Goal: Task Accomplishment & Management: Manage account settings

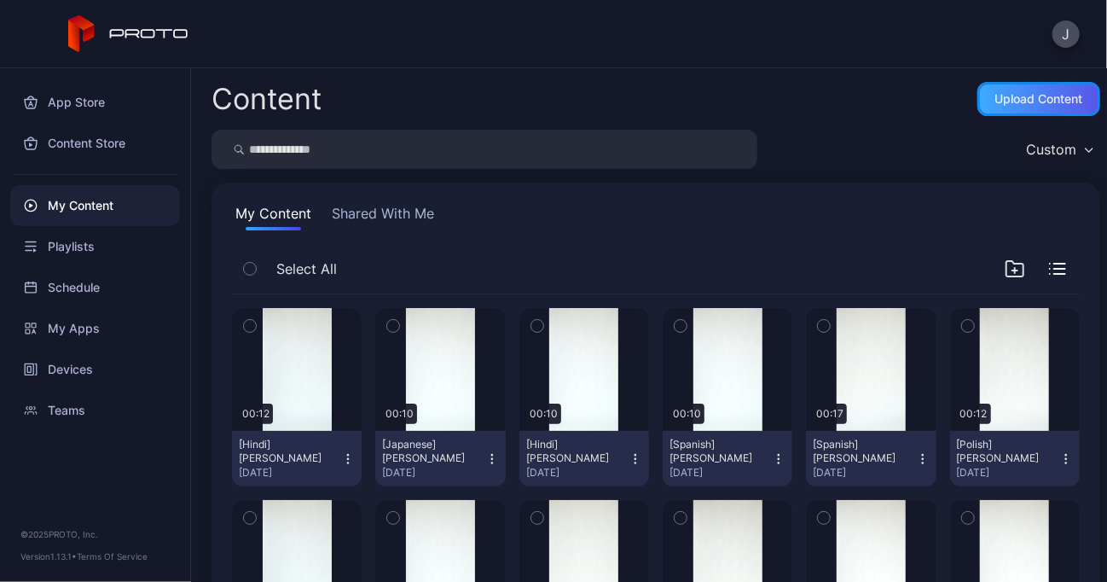
click at [1004, 99] on div "Upload Content" at bounding box center [1039, 99] width 88 height 14
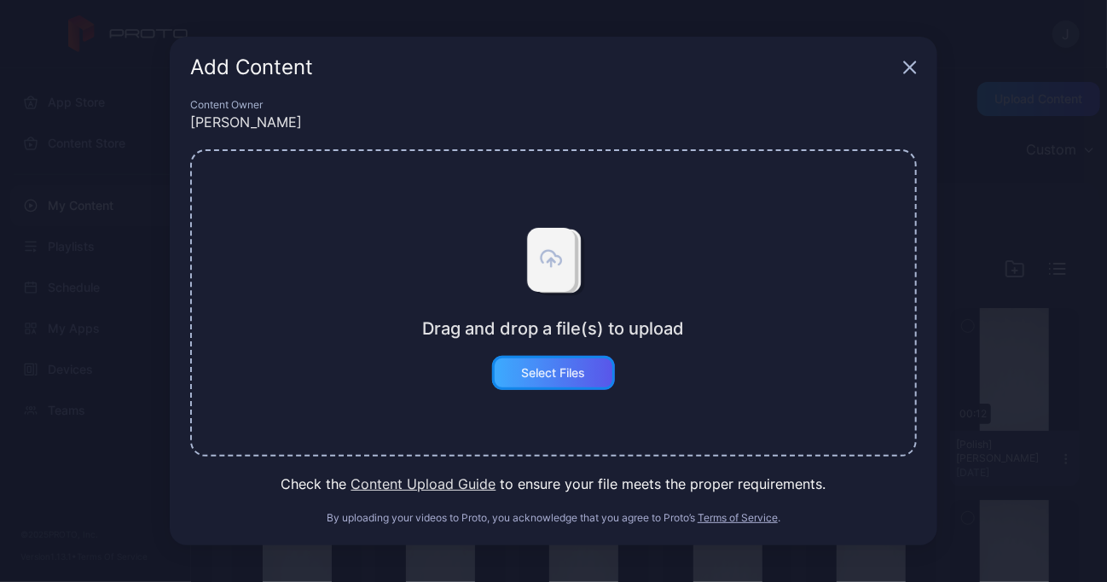
click at [574, 374] on div "Select Files" at bounding box center [554, 373] width 64 height 14
click at [917, 67] on div "Add Content" at bounding box center [553, 67] width 767 height 61
click at [905, 65] on icon "button" at bounding box center [910, 68] width 14 height 14
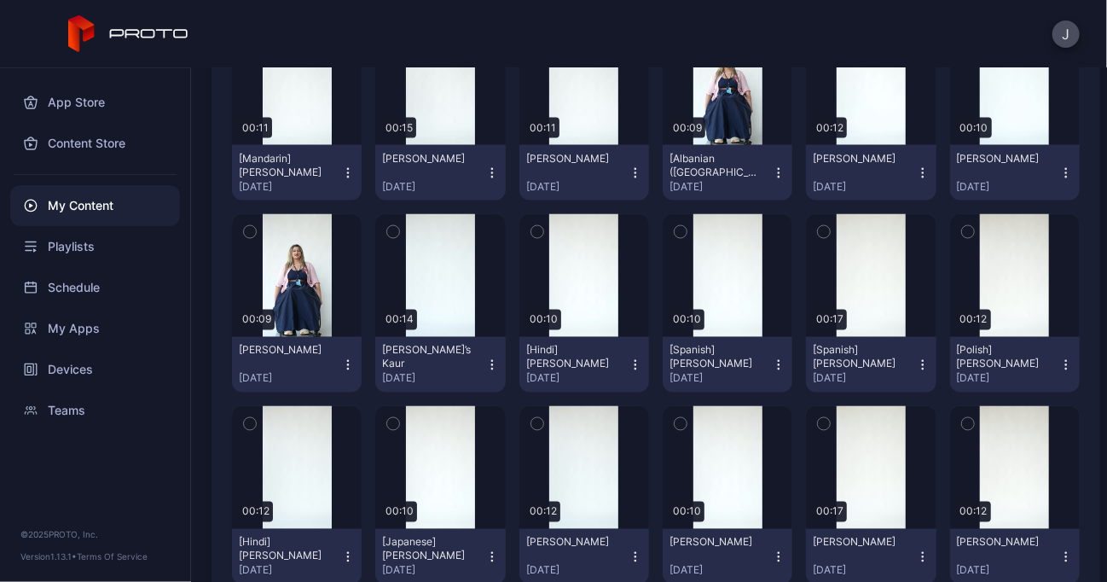
scroll to position [1262, 0]
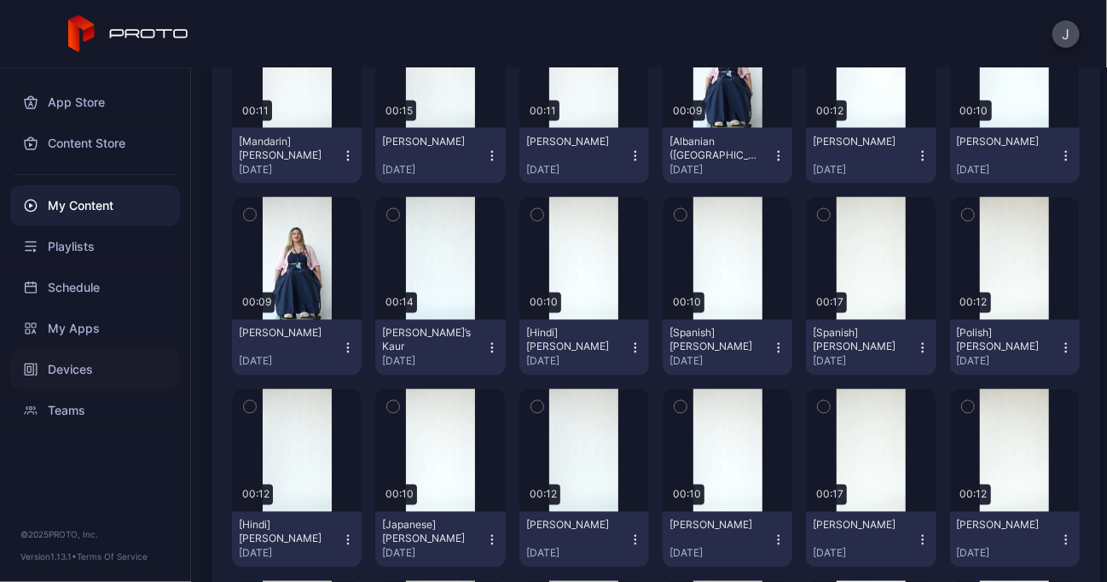
click at [69, 356] on div "Devices" at bounding box center [95, 369] width 170 height 41
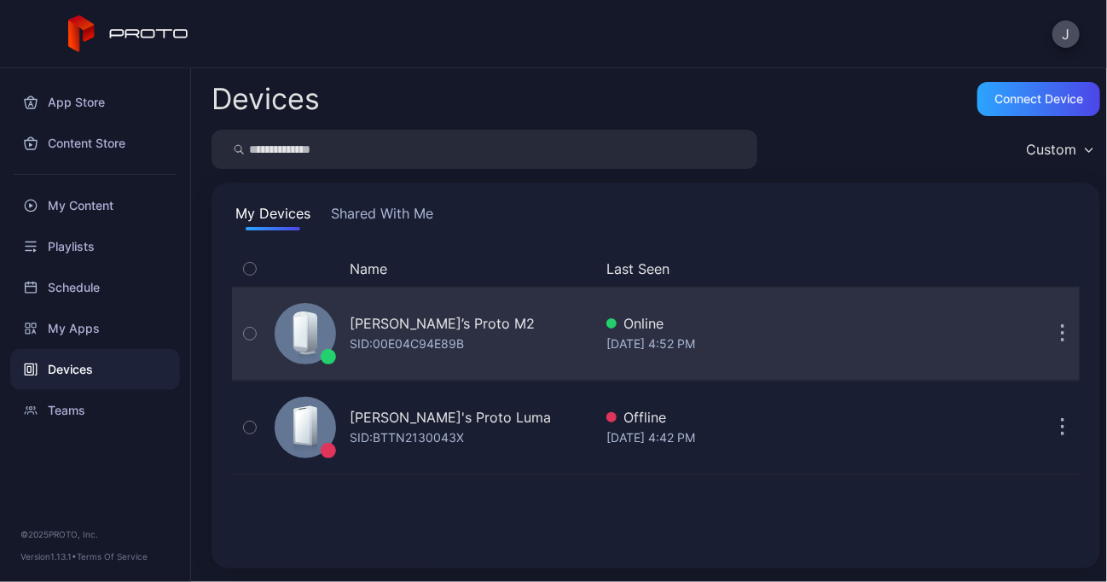
click at [408, 328] on div "[PERSON_NAME]’s Proto M2" at bounding box center [442, 323] width 185 height 20
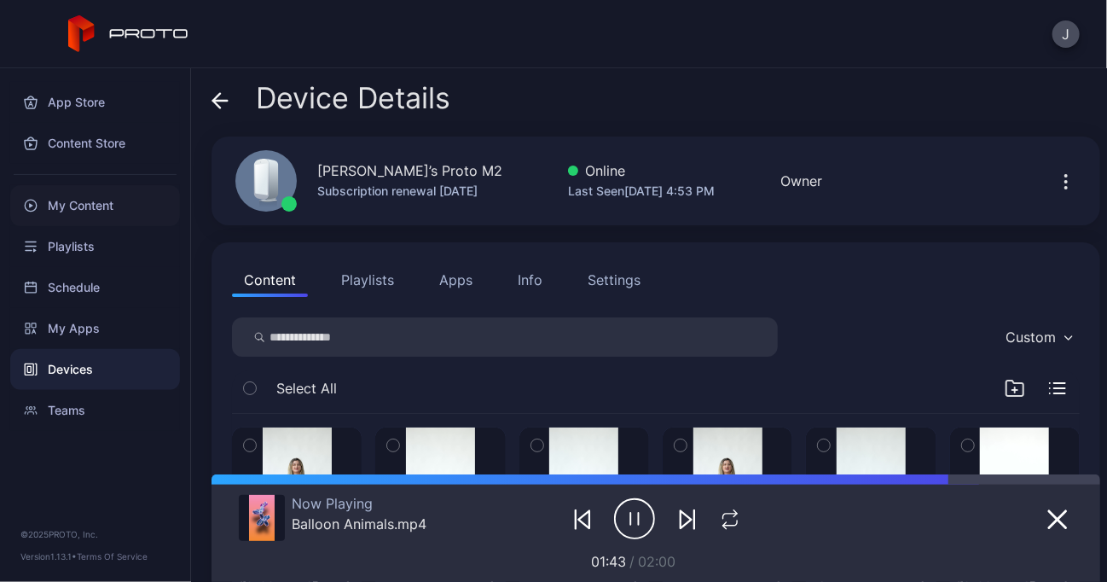
click at [101, 197] on div "My Content" at bounding box center [95, 205] width 170 height 41
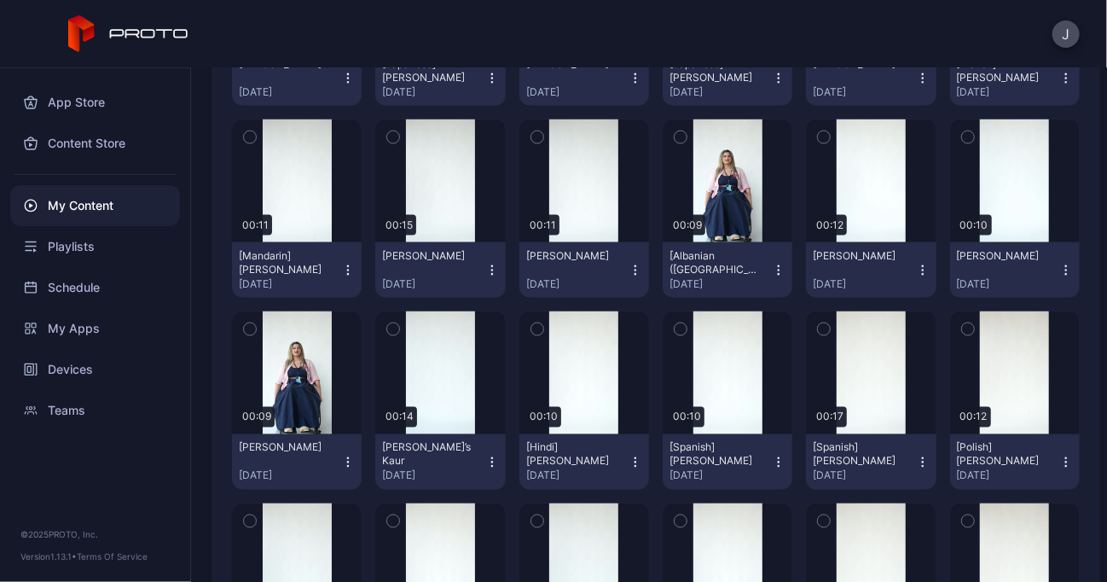
scroll to position [1132, 0]
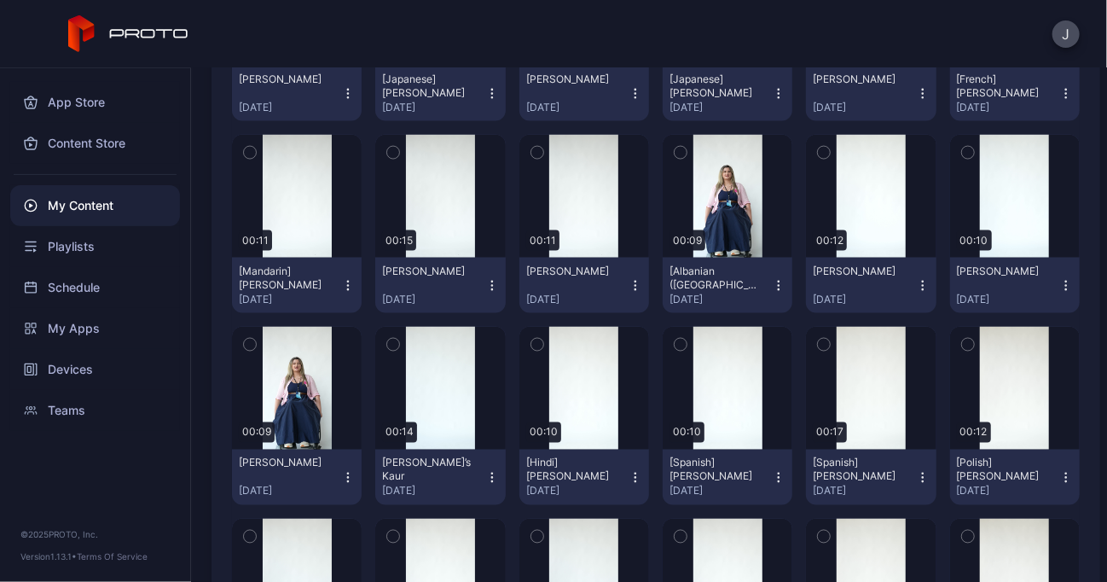
click at [628, 280] on icon "button" at bounding box center [635, 286] width 14 height 14
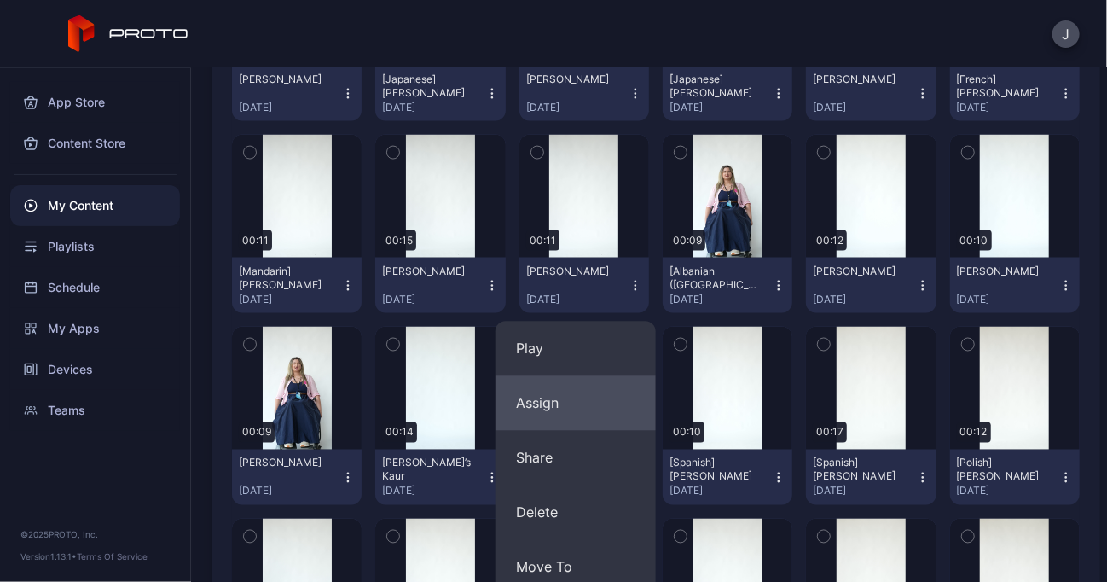
click at [531, 406] on button "Assign" at bounding box center [575, 403] width 160 height 55
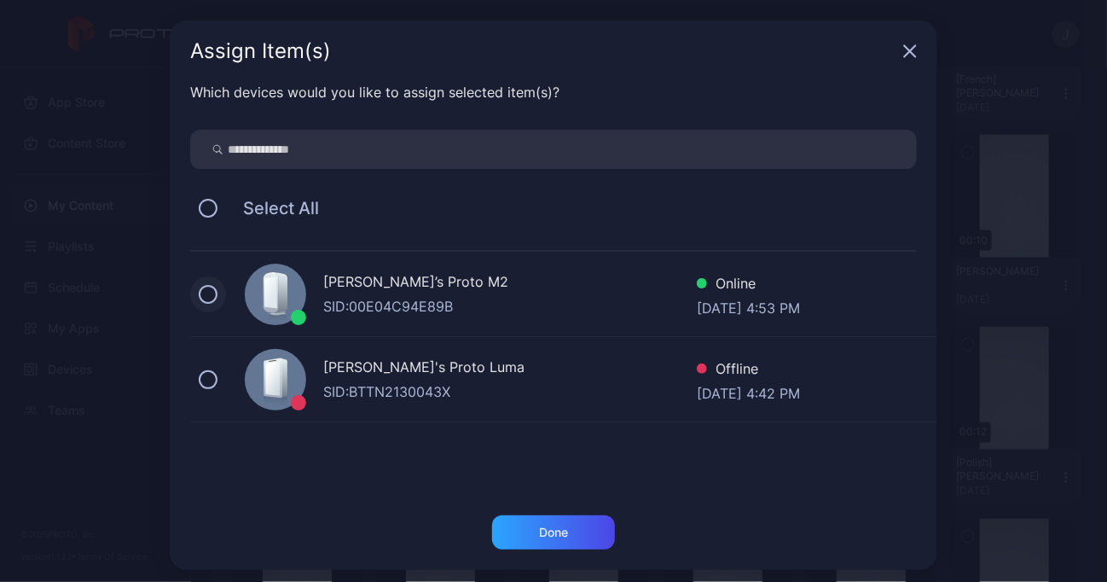
click at [199, 289] on button at bounding box center [208, 294] width 19 height 19
click at [539, 528] on div "Done" at bounding box center [553, 532] width 29 height 14
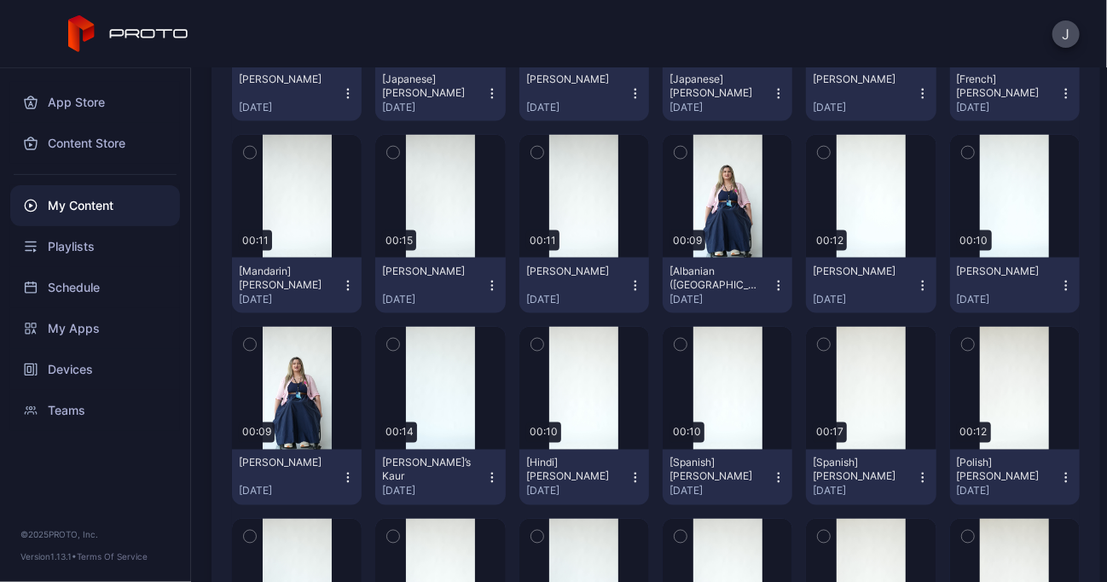
click at [485, 283] on icon "button" at bounding box center [492, 286] width 14 height 14
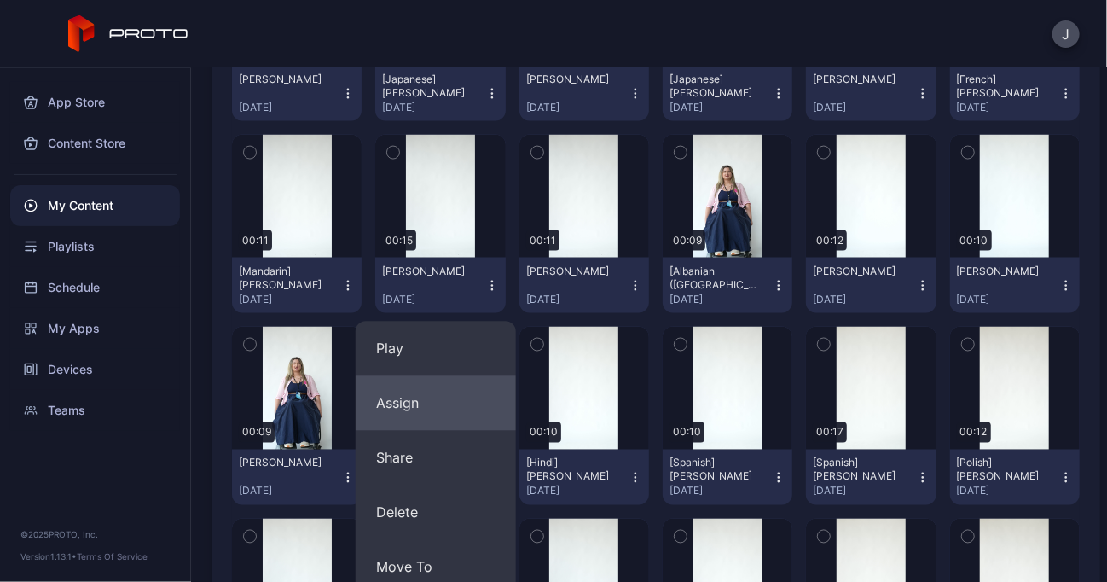
click at [396, 404] on button "Assign" at bounding box center [436, 403] width 160 height 55
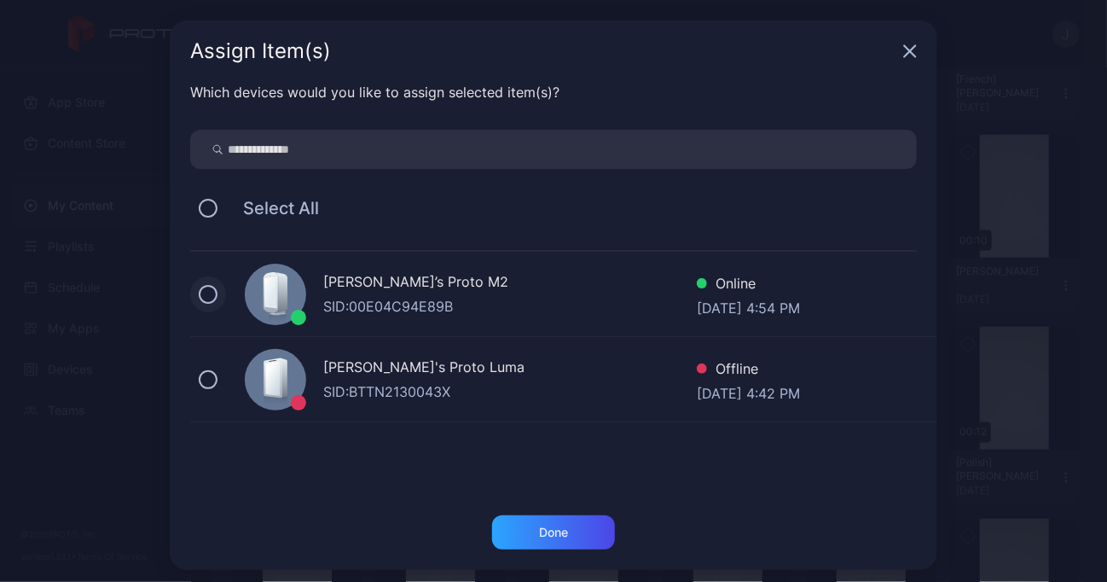
click at [199, 292] on button at bounding box center [208, 294] width 19 height 19
click at [556, 531] on div "Done" at bounding box center [553, 532] width 29 height 14
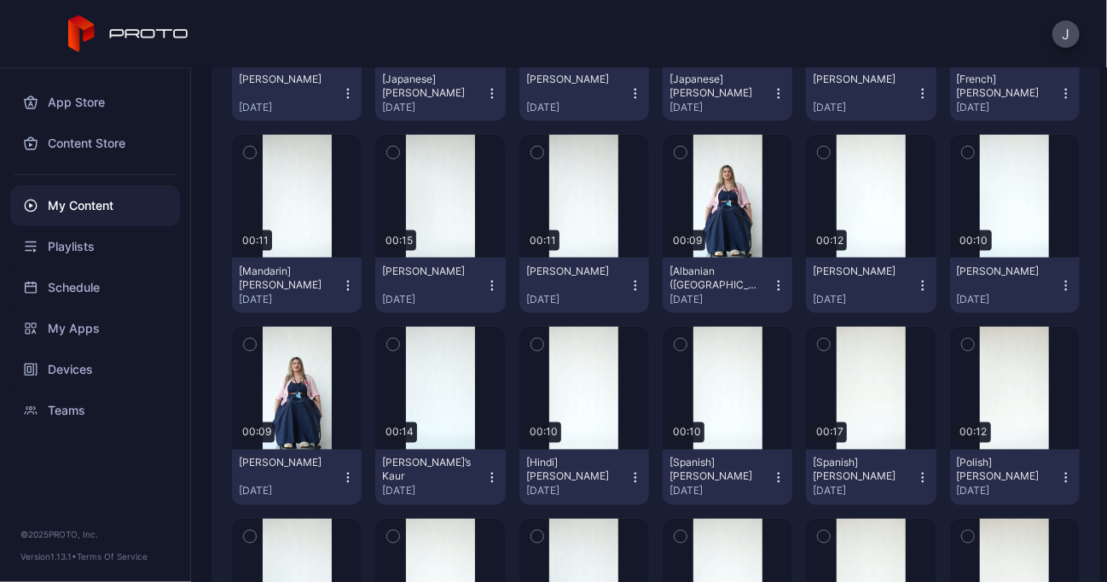
click at [252, 152] on icon "button" at bounding box center [249, 153] width 4 height 3
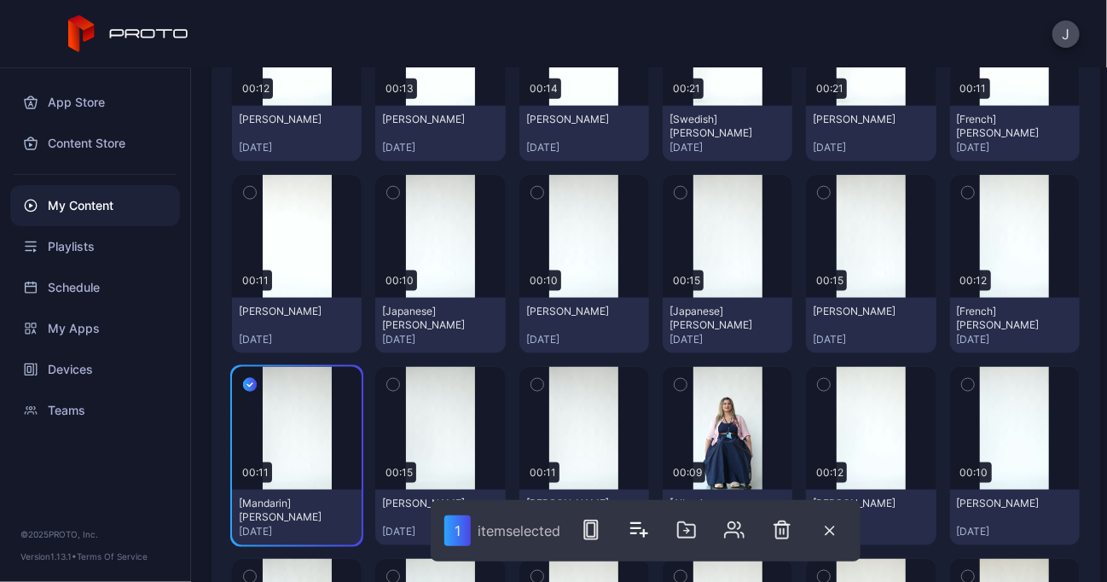
scroll to position [884, 0]
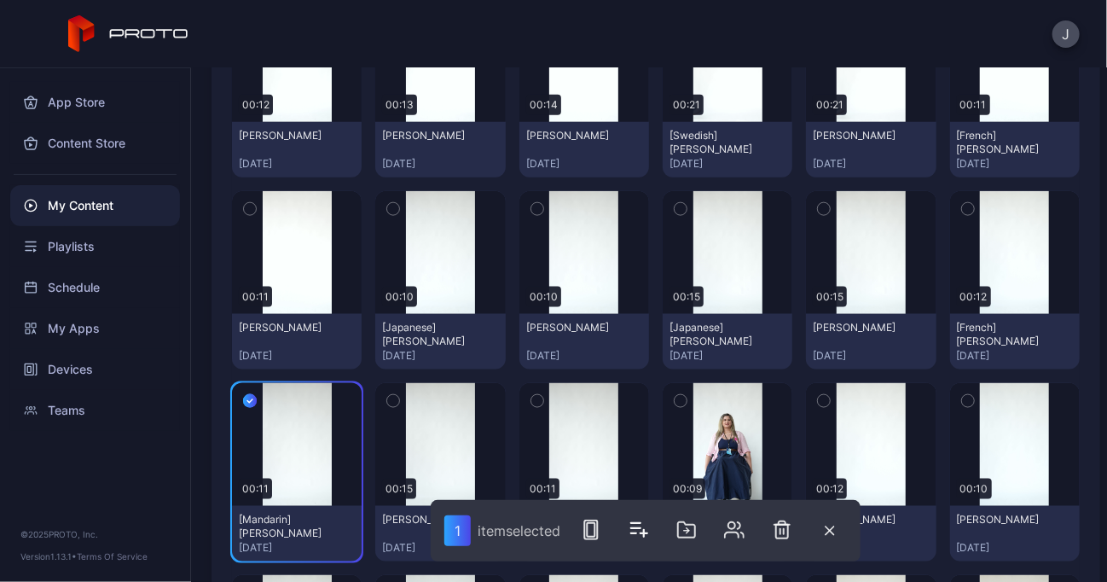
click at [962, 207] on icon "button" at bounding box center [968, 209] width 12 height 19
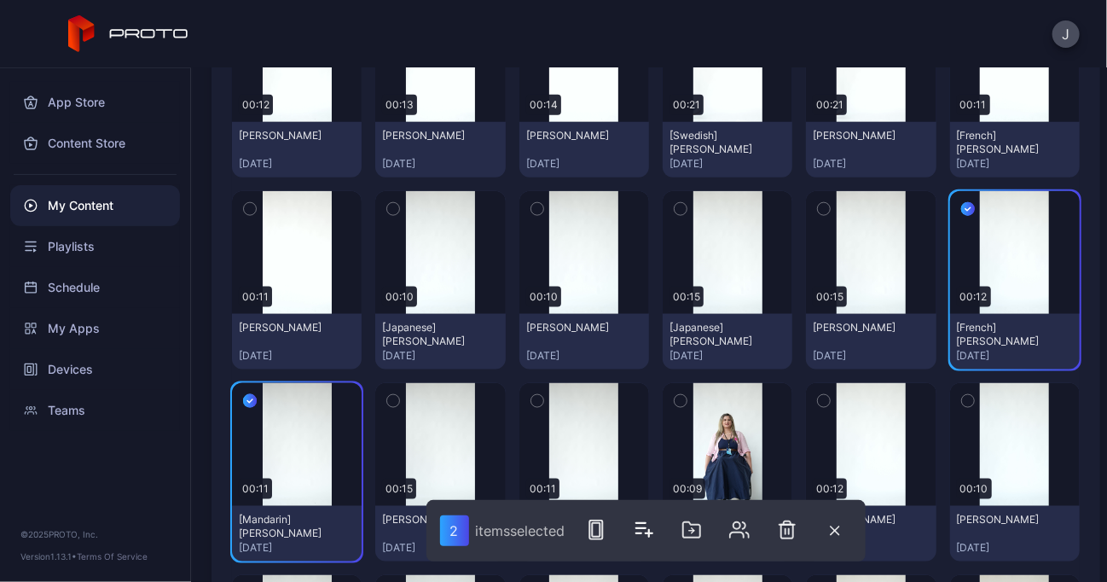
click at [822, 208] on icon "button" at bounding box center [824, 209] width 4 height 3
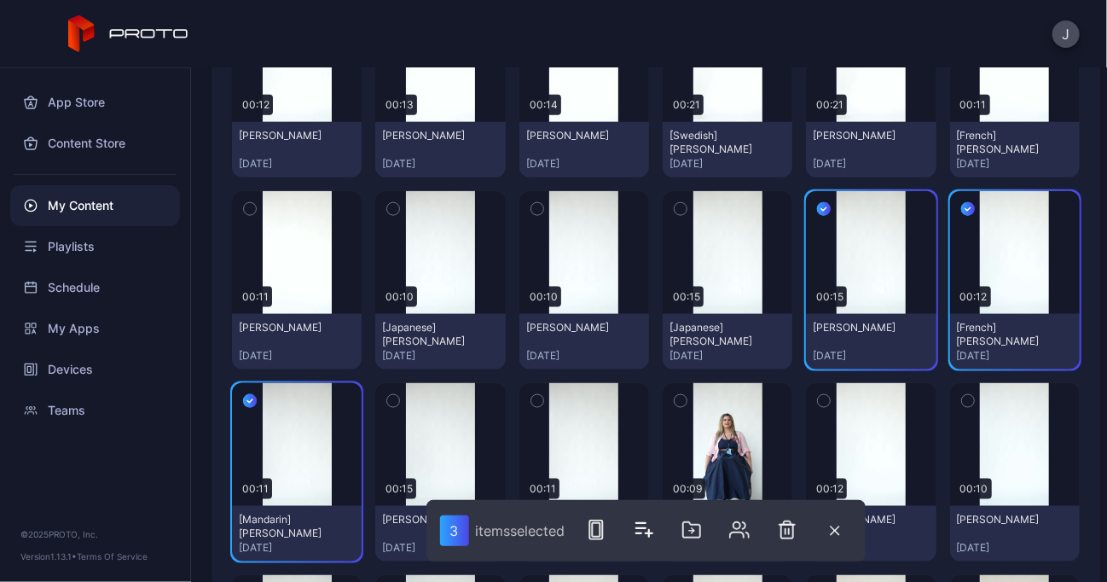
click at [674, 204] on icon "button" at bounding box center [680, 209] width 12 height 19
click at [535, 206] on icon "button" at bounding box center [537, 209] width 12 height 19
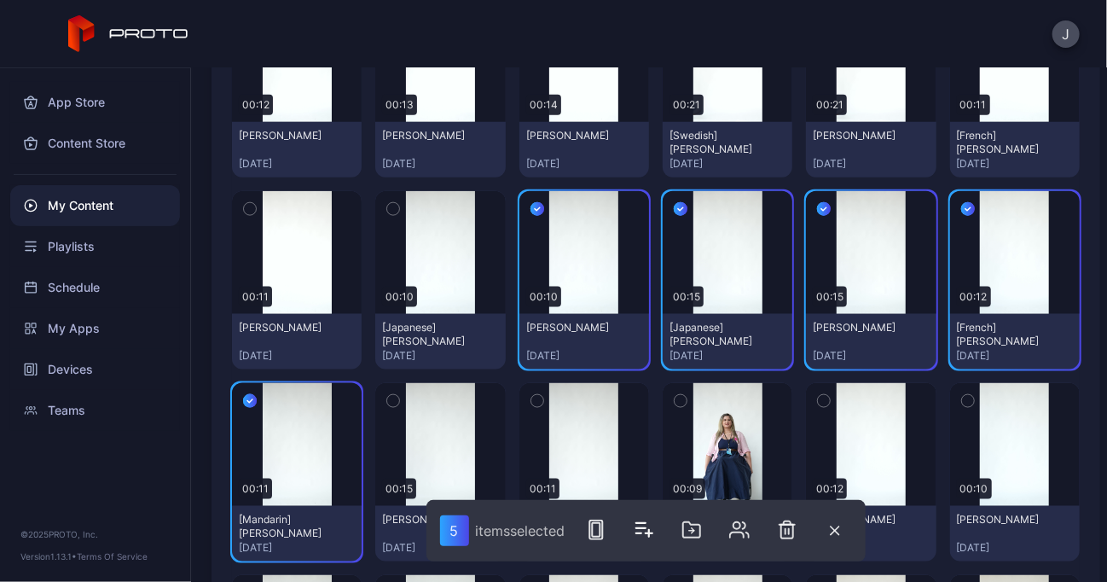
click at [387, 207] on icon "button" at bounding box center [393, 209] width 12 height 19
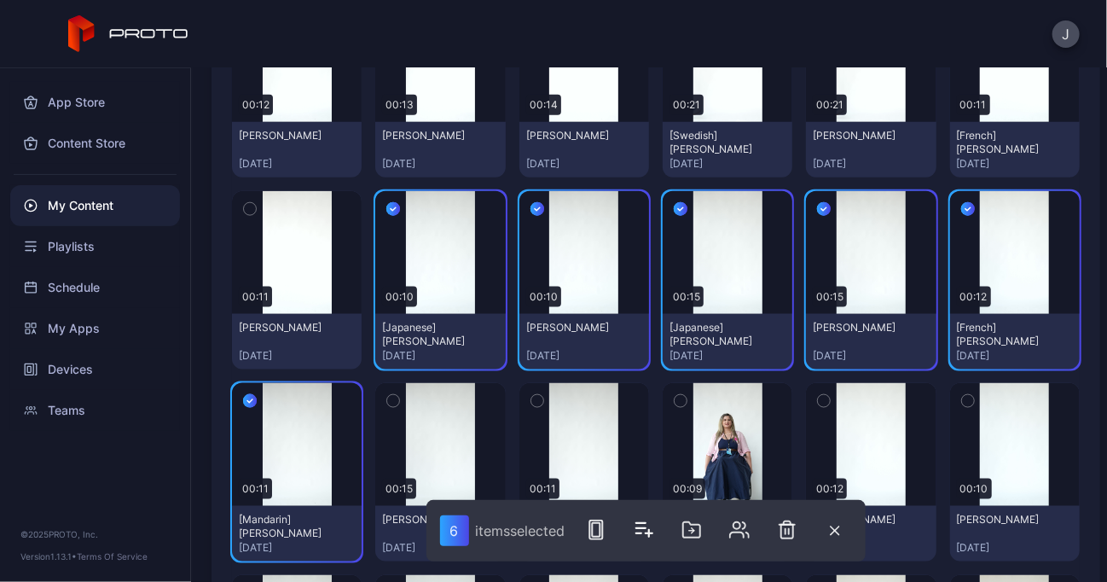
click at [251, 208] on icon "button" at bounding box center [249, 209] width 4 height 3
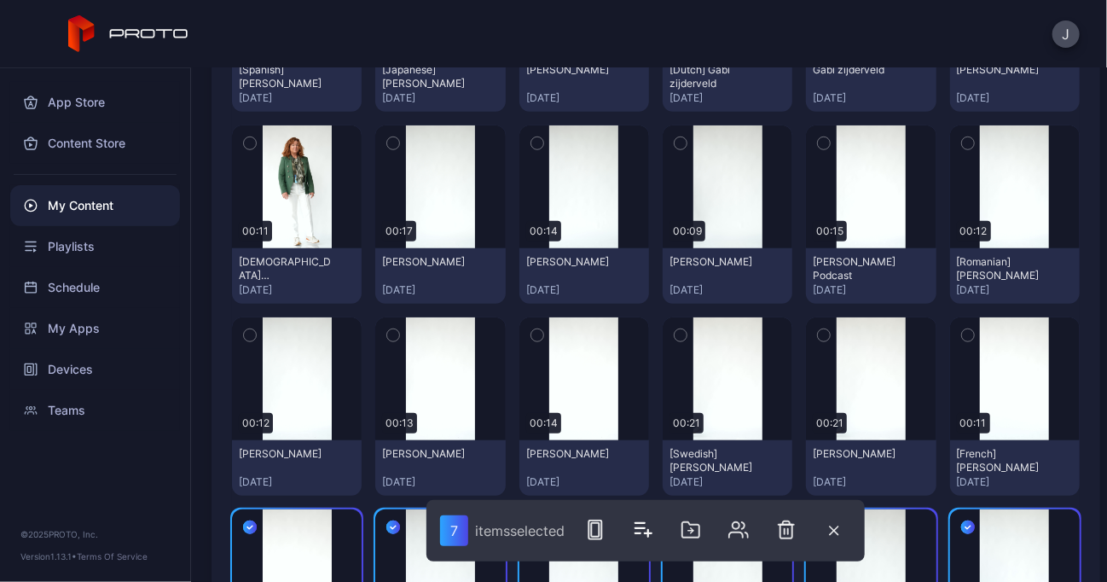
scroll to position [499, 0]
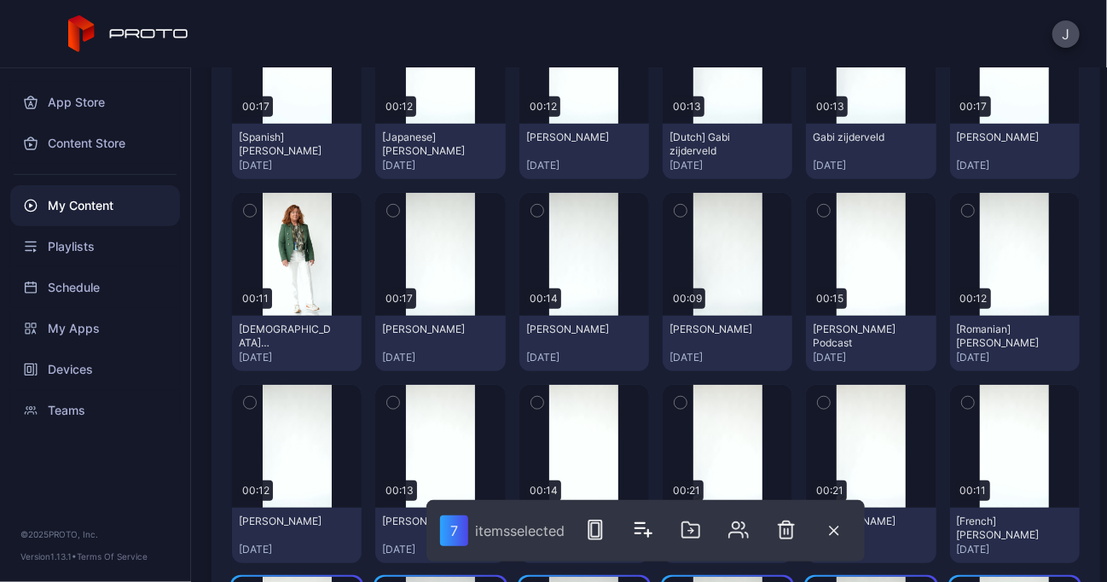
click at [962, 395] on icon "button" at bounding box center [968, 402] width 12 height 19
click at [818, 405] on icon "button" at bounding box center [824, 402] width 12 height 19
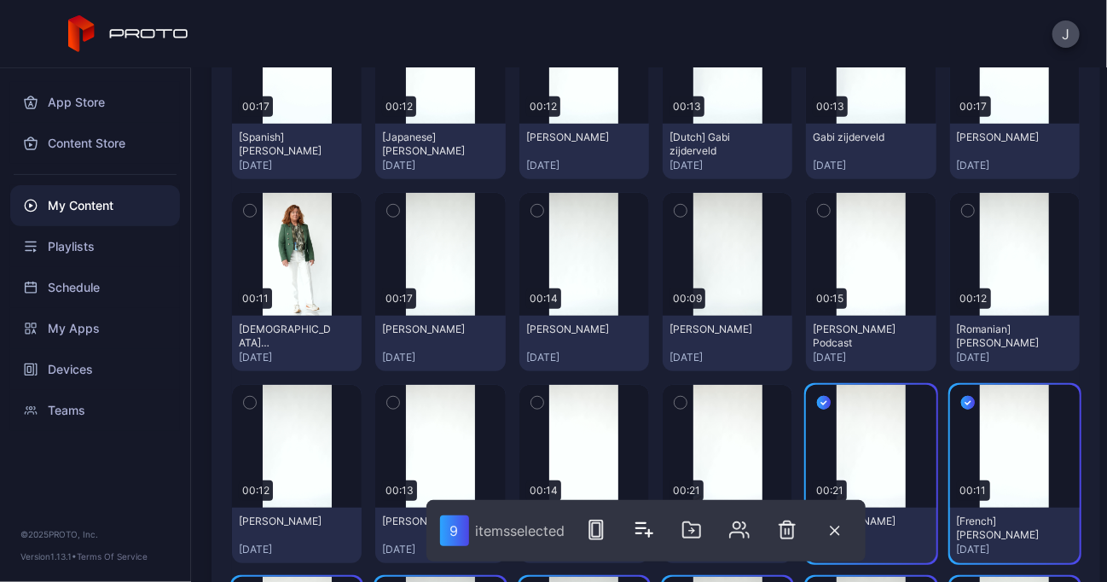
click at [674, 405] on icon "button" at bounding box center [680, 402] width 12 height 19
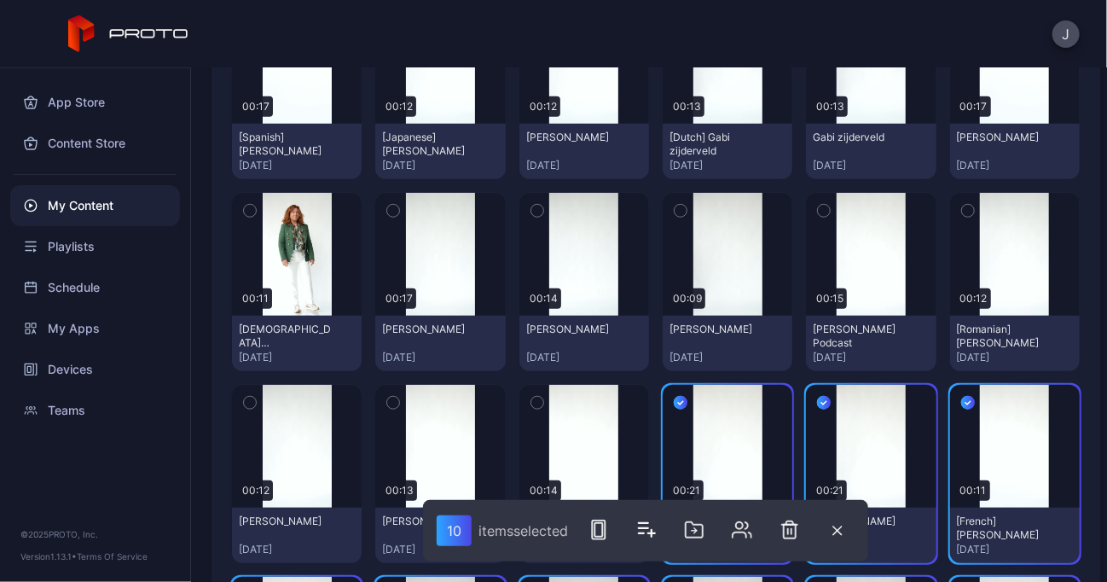
click at [531, 404] on icon "button" at bounding box center [537, 402] width 12 height 19
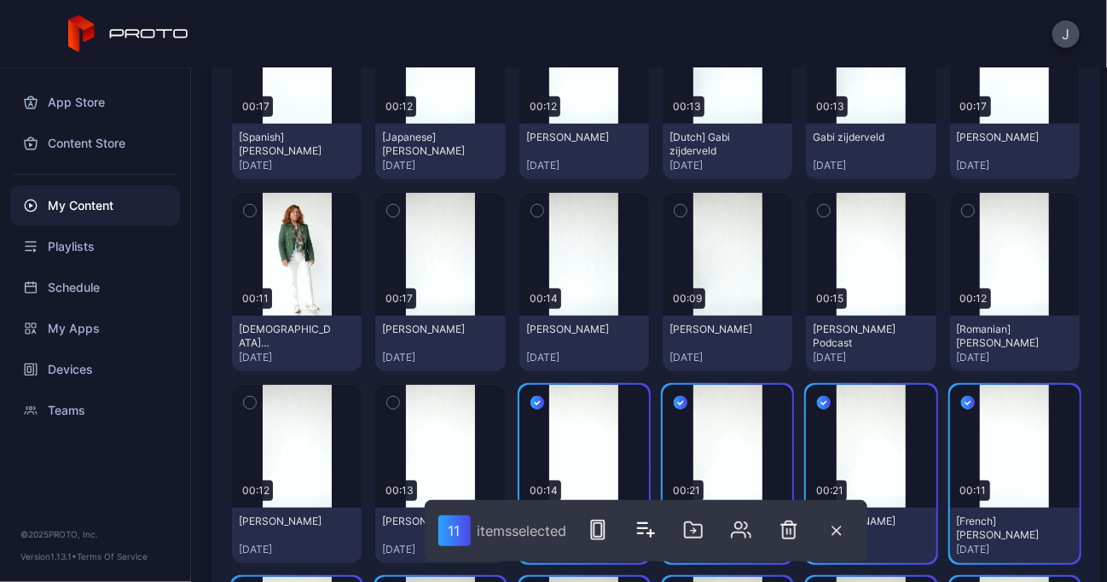
click at [391, 398] on icon "button" at bounding box center [393, 402] width 12 height 19
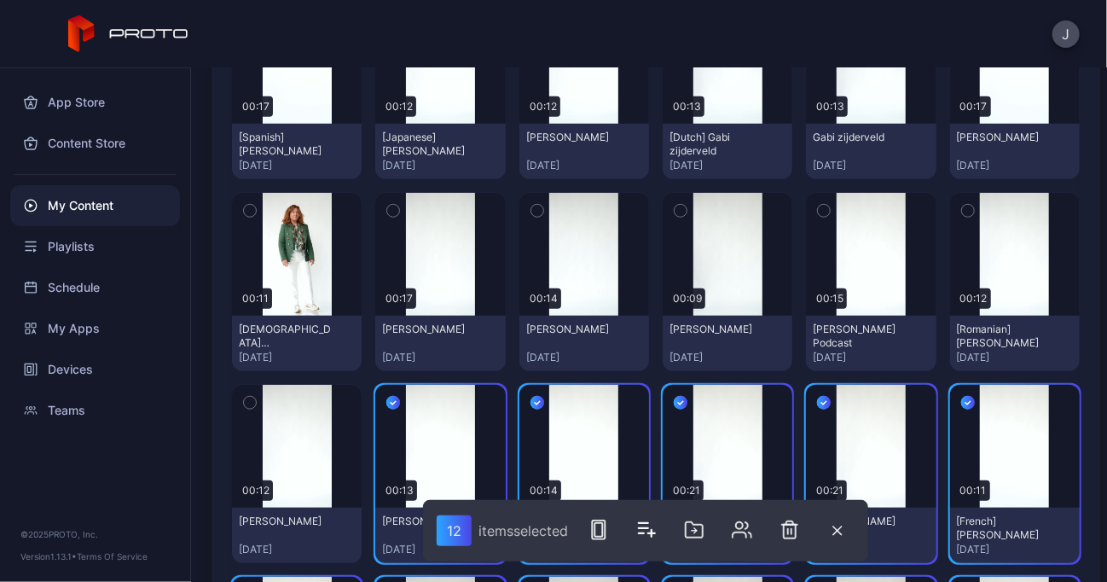
click at [249, 400] on icon "button" at bounding box center [250, 402] width 12 height 19
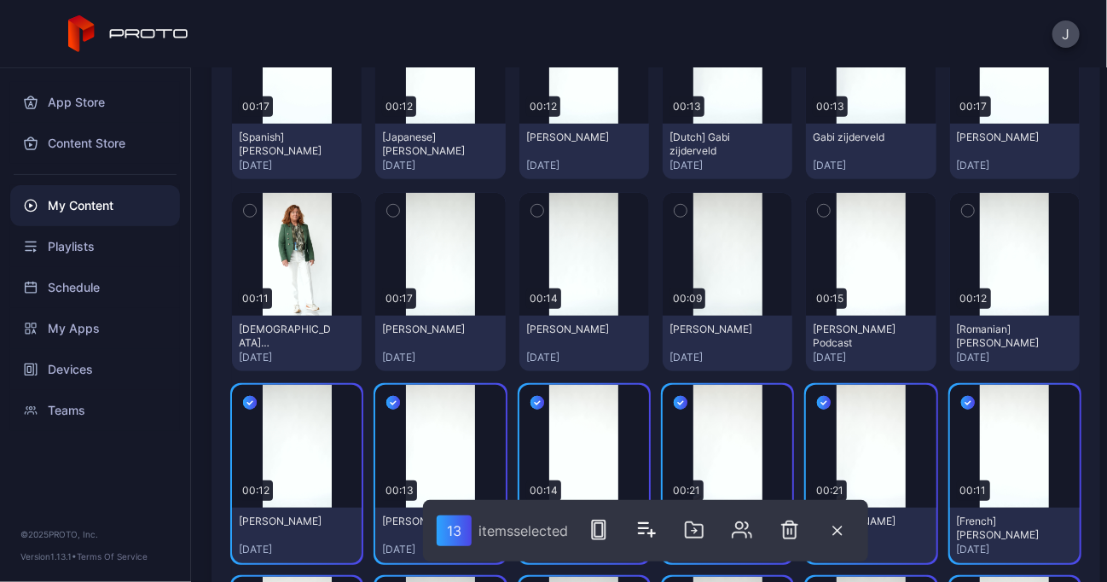
click at [962, 207] on icon "button" at bounding box center [968, 210] width 12 height 19
click at [818, 211] on icon "button" at bounding box center [824, 210] width 12 height 19
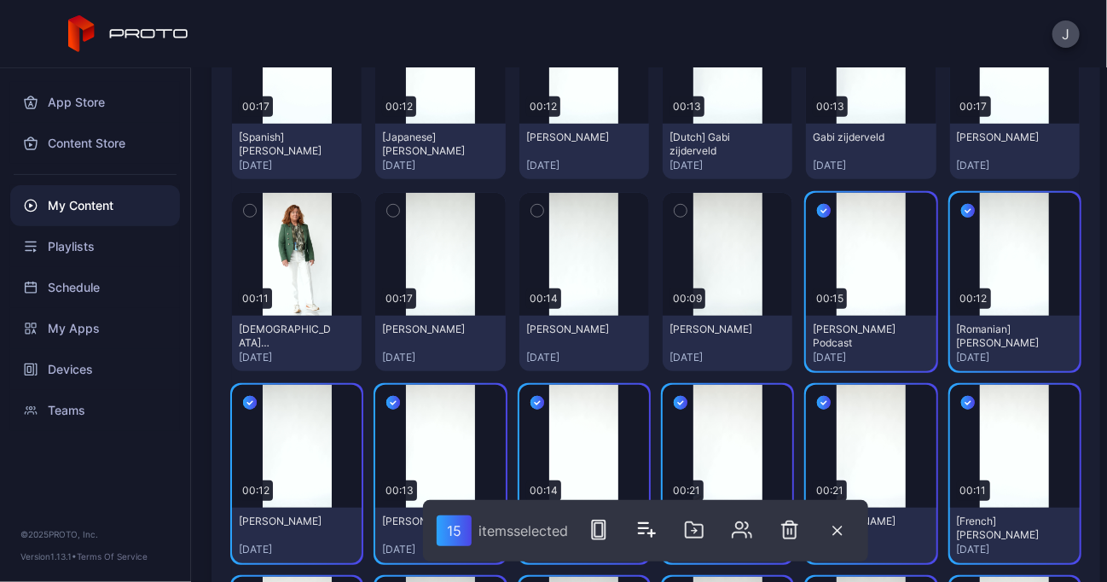
click at [674, 209] on icon "button" at bounding box center [680, 210] width 12 height 19
click at [531, 204] on icon "button" at bounding box center [537, 210] width 12 height 19
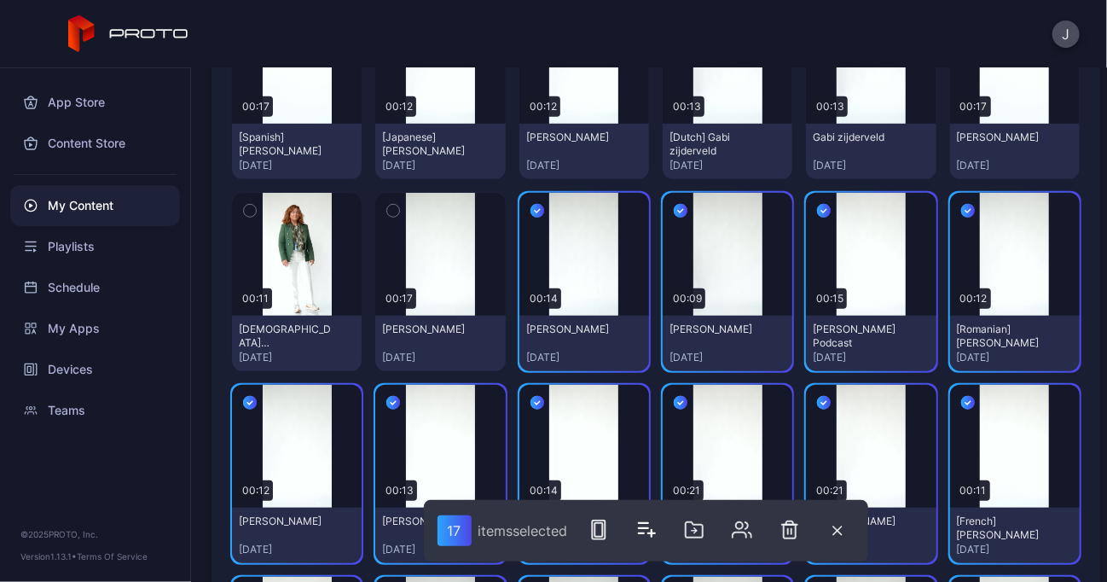
click at [391, 211] on icon "button" at bounding box center [393, 211] width 4 height 3
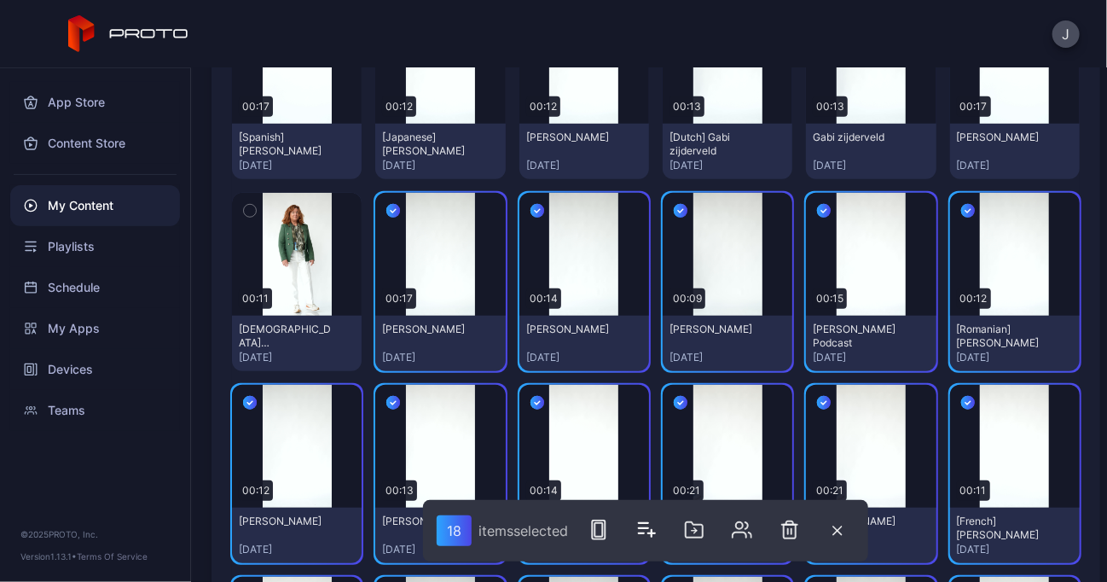
click at [252, 208] on icon "button" at bounding box center [250, 210] width 12 height 19
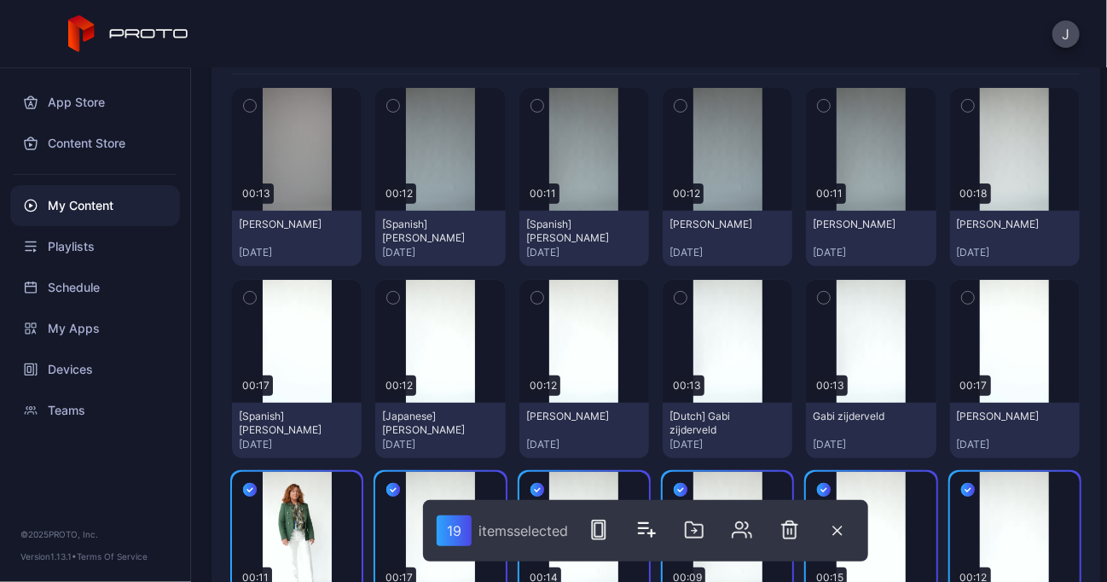
scroll to position [229, 0]
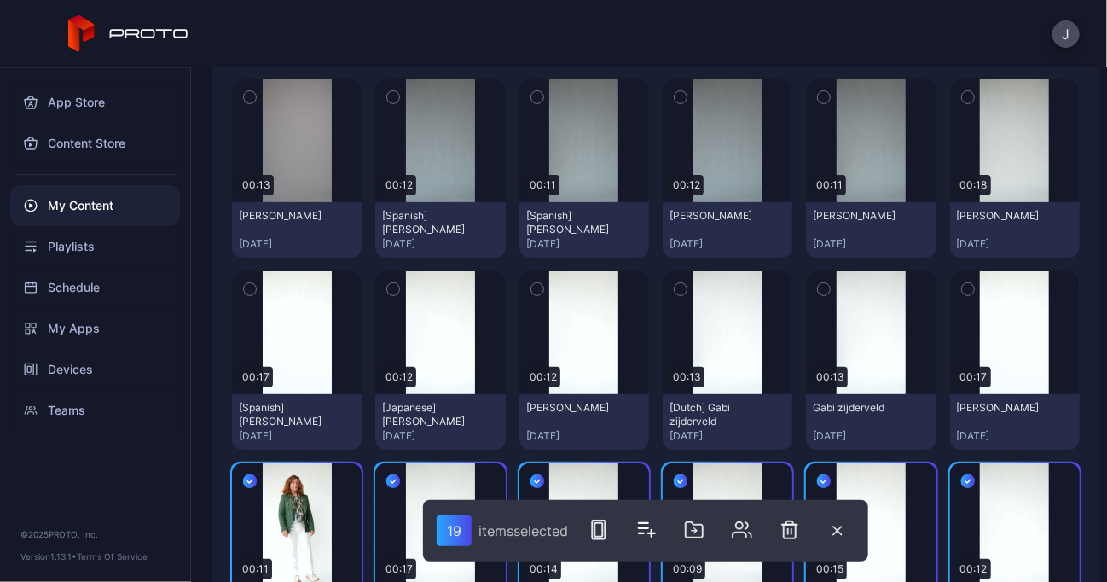
click at [962, 282] on icon "button" at bounding box center [968, 289] width 12 height 19
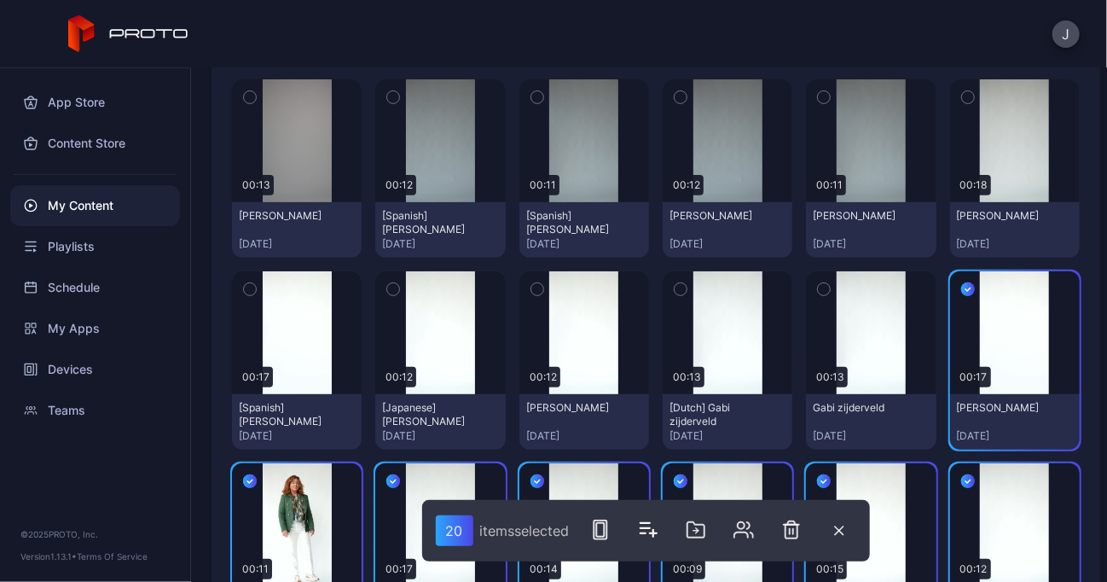
click at [822, 289] on icon "button" at bounding box center [824, 289] width 4 height 3
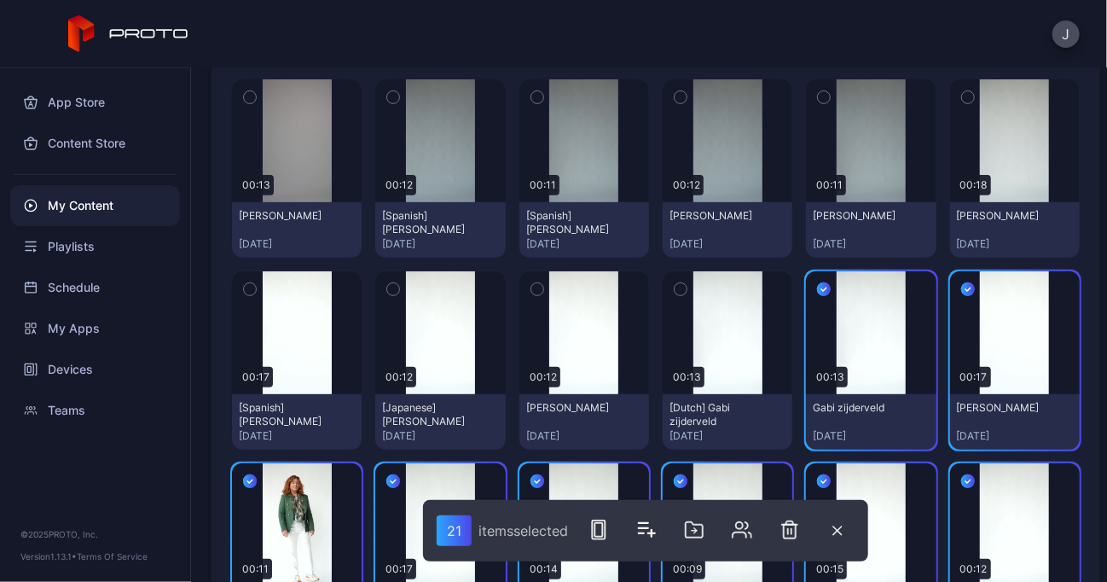
click at [674, 293] on icon "button" at bounding box center [680, 289] width 12 height 19
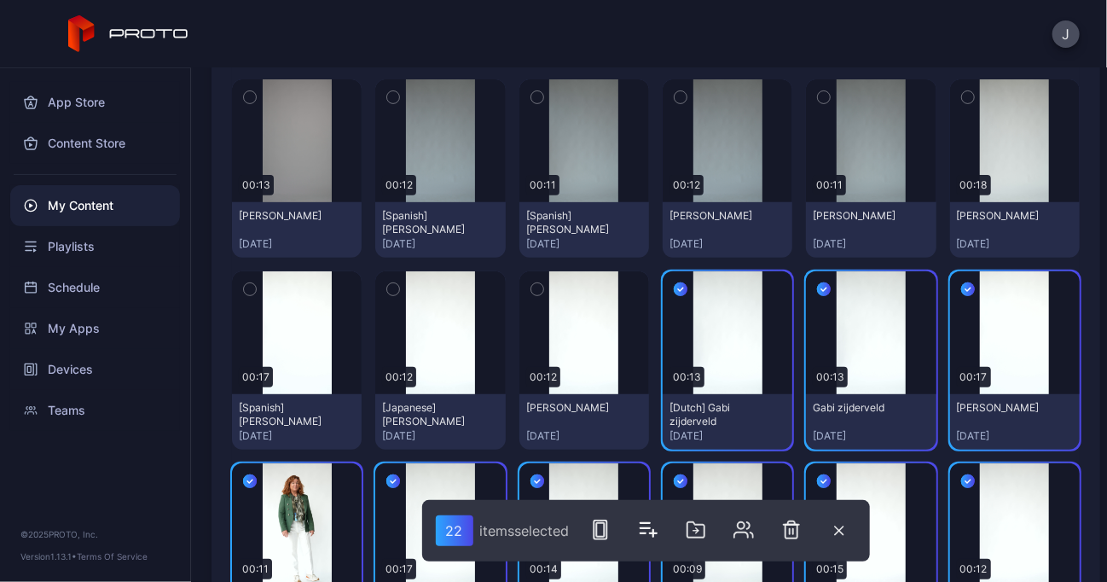
click at [531, 286] on icon "button" at bounding box center [537, 289] width 12 height 19
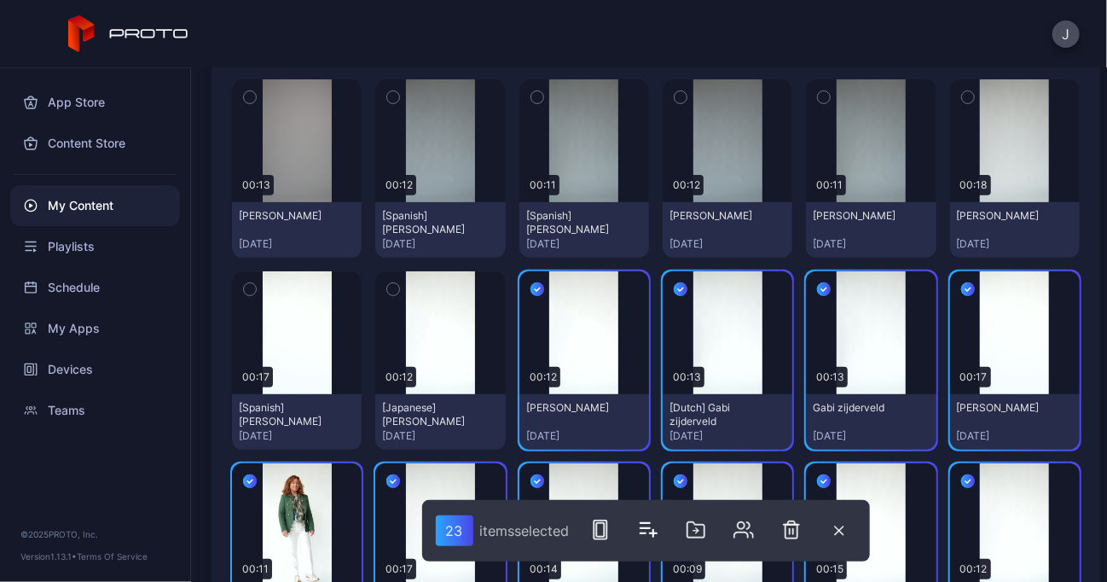
click at [392, 282] on icon "button" at bounding box center [393, 289] width 12 height 19
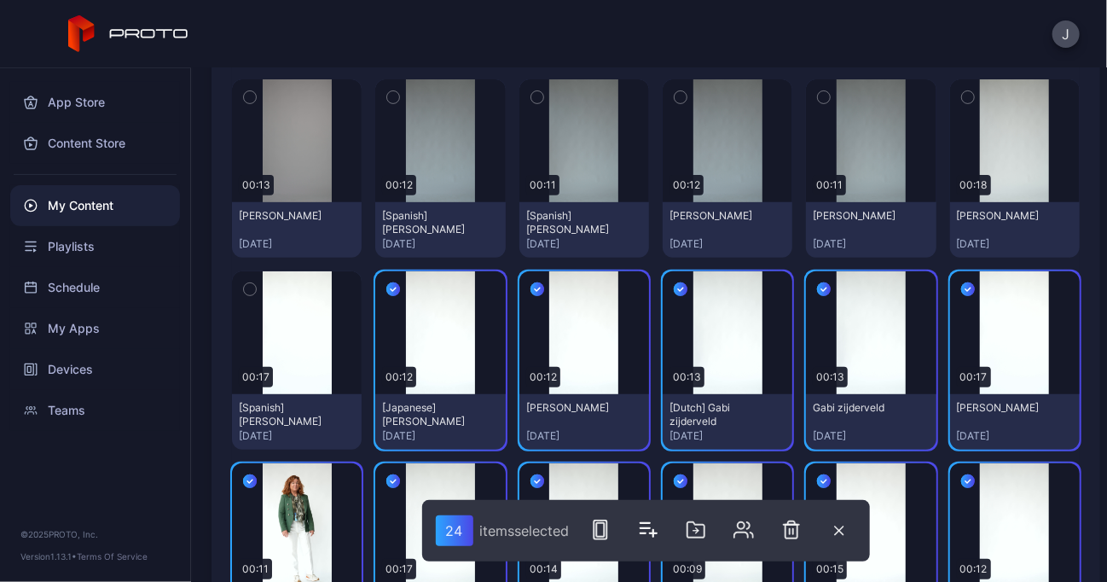
click at [249, 286] on icon "button" at bounding box center [250, 289] width 12 height 19
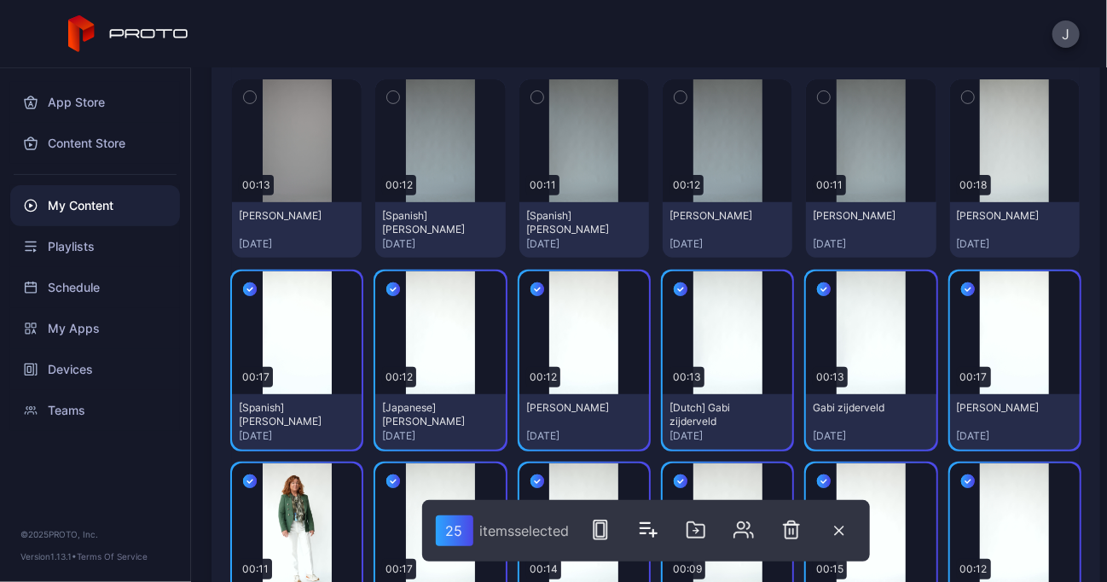
click at [962, 95] on icon "button" at bounding box center [968, 97] width 12 height 19
click at [818, 95] on icon "button" at bounding box center [824, 97] width 12 height 19
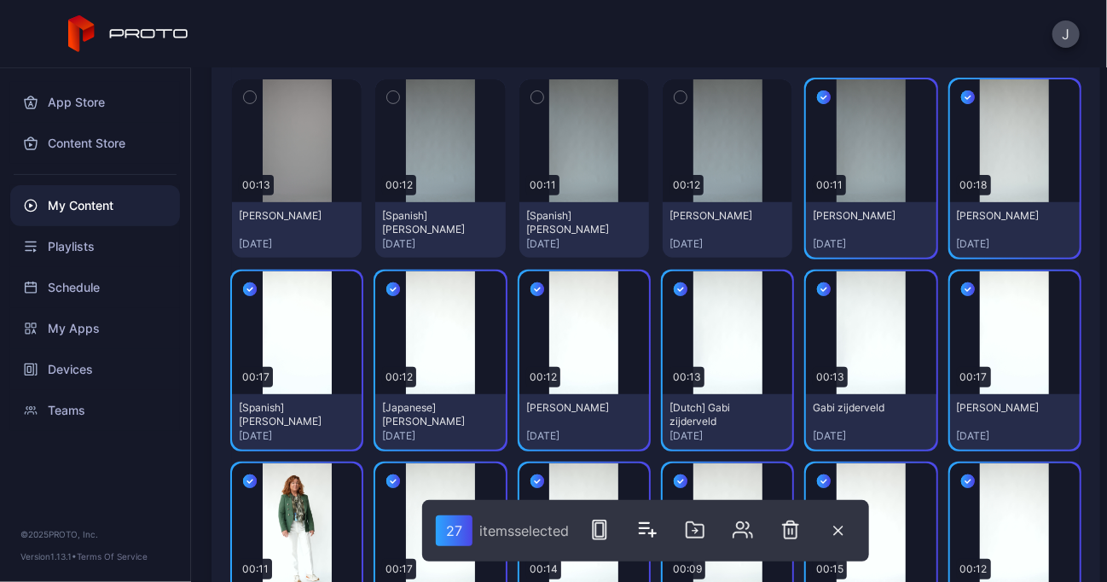
click at [674, 95] on icon "button" at bounding box center [680, 97] width 12 height 19
click at [531, 93] on icon "button" at bounding box center [537, 97] width 12 height 19
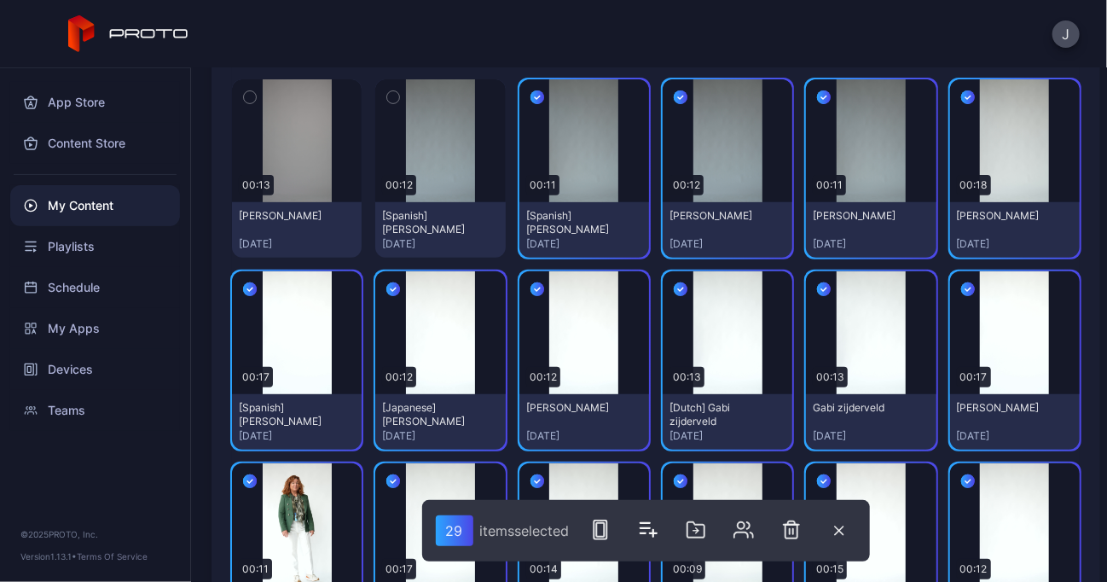
click at [392, 93] on icon "button" at bounding box center [393, 97] width 12 height 19
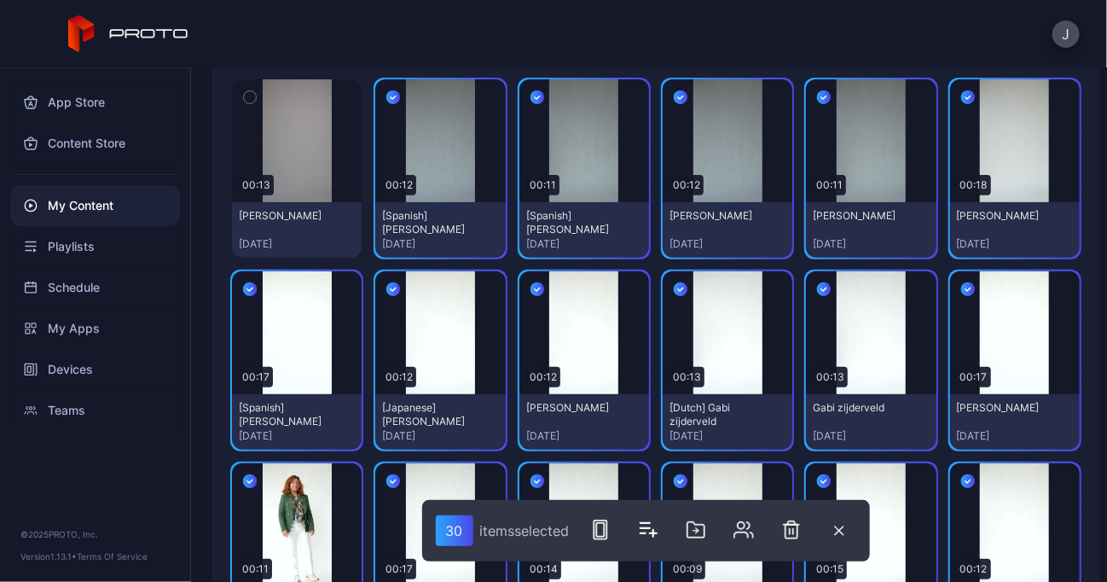
click at [243, 97] on div "button" at bounding box center [250, 97] width 14 height 14
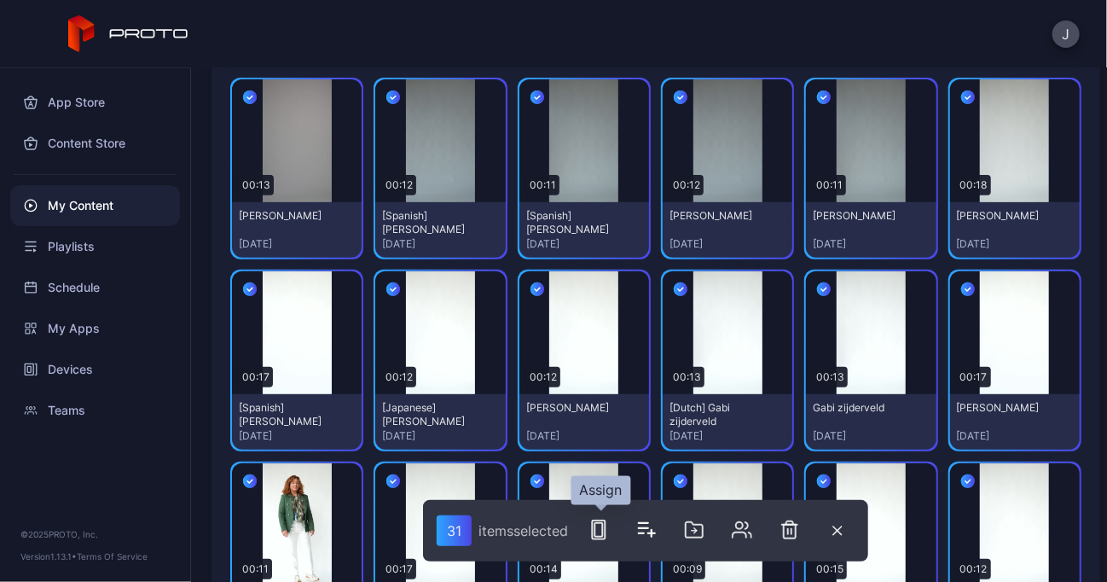
click at [603, 525] on rect "button" at bounding box center [599, 530] width 8 height 14
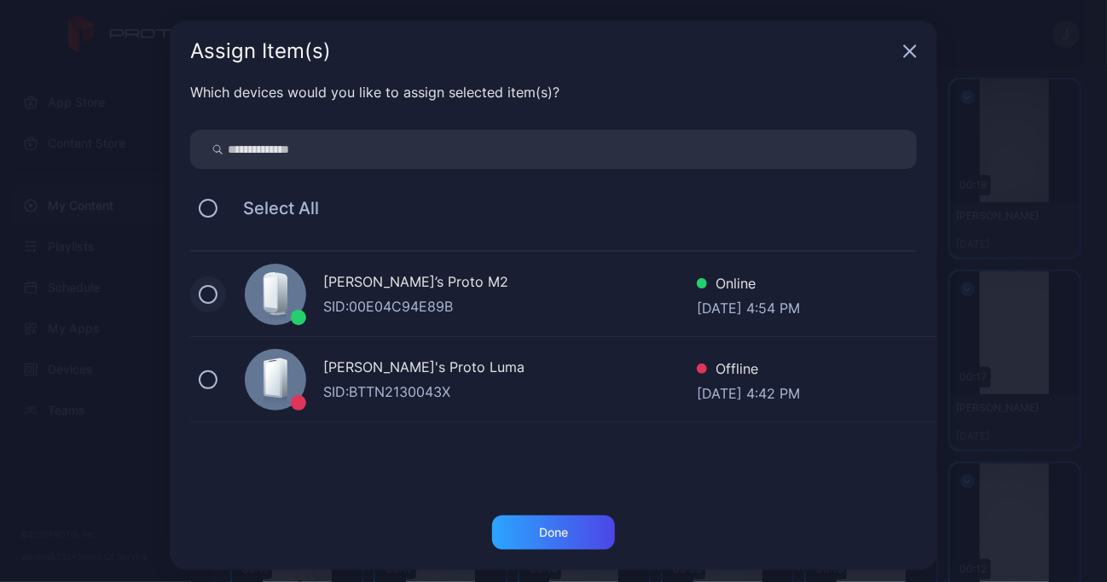
click at [199, 297] on button at bounding box center [208, 294] width 19 height 19
click at [539, 535] on div "Done" at bounding box center [553, 532] width 29 height 14
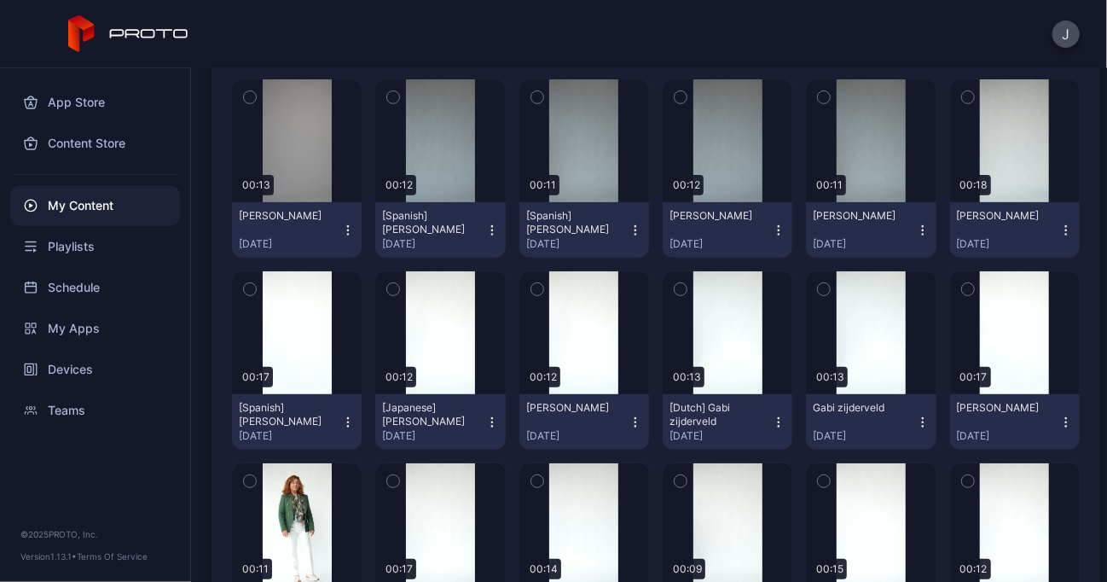
click at [327, 48] on div "J" at bounding box center [553, 34] width 1107 height 68
